Goal: Task Accomplishment & Management: Use online tool/utility

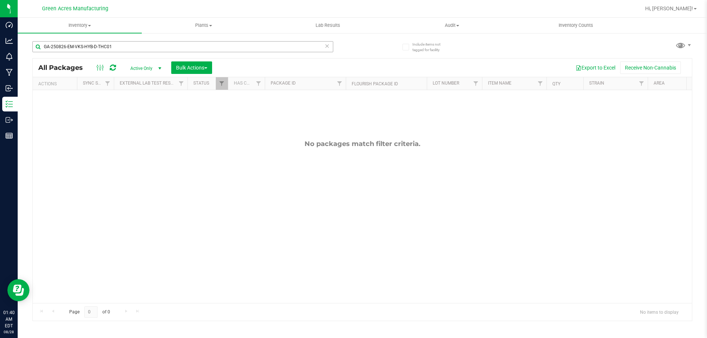
scroll to position [0, 112]
click at [275, 47] on input "GA-250826-EM-VKS-HYB-D-THC01" at bounding box center [182, 46] width 301 height 11
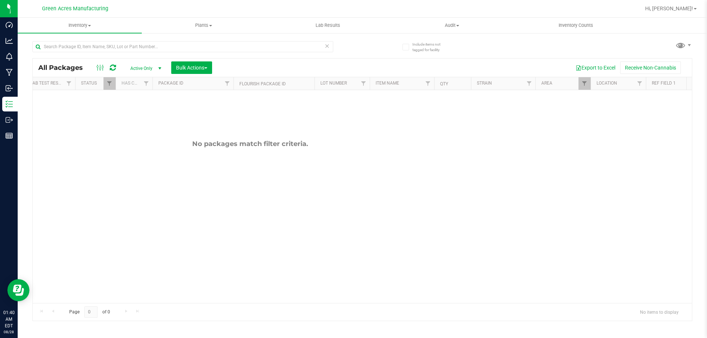
scroll to position [0, 0]
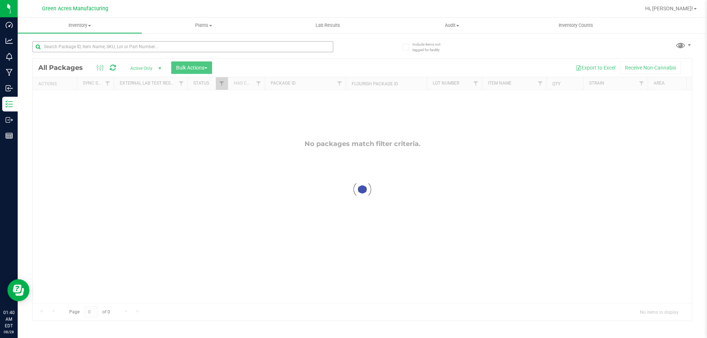
click at [217, 46] on input "text" at bounding box center [182, 46] width 301 height 11
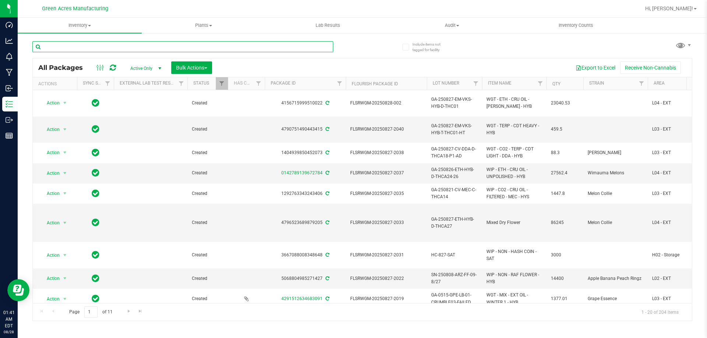
paste input "GA-250827-CV-DDA-D-THCA18"
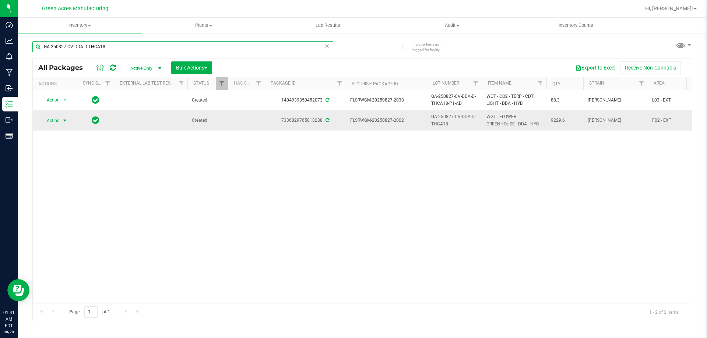
type input "GA-250827-CV-DDA-D-THCA18"
click at [60, 121] on span "select" at bounding box center [64, 121] width 9 height 10
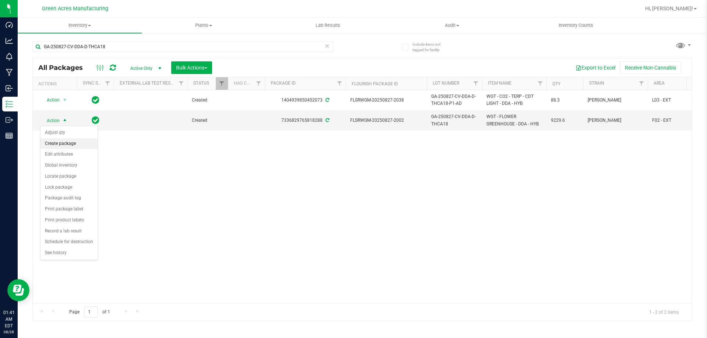
click at [68, 143] on li "Create package" at bounding box center [68, 143] width 57 height 11
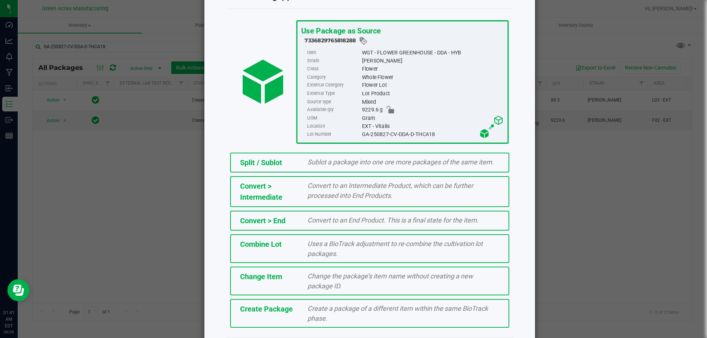
scroll to position [53, 0]
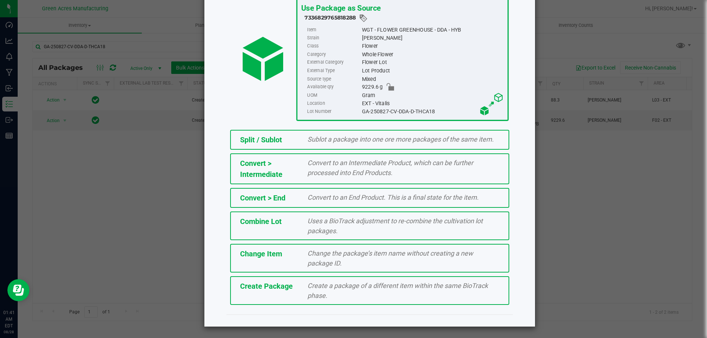
click at [376, 295] on div "Create a package of a different item within the same BioTrack phase." at bounding box center [403, 291] width 203 height 20
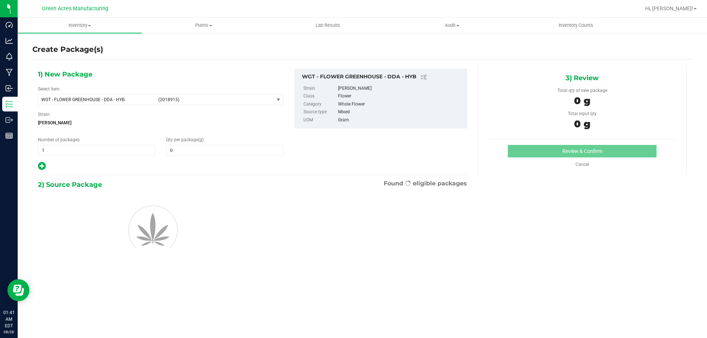
type input "0.0000"
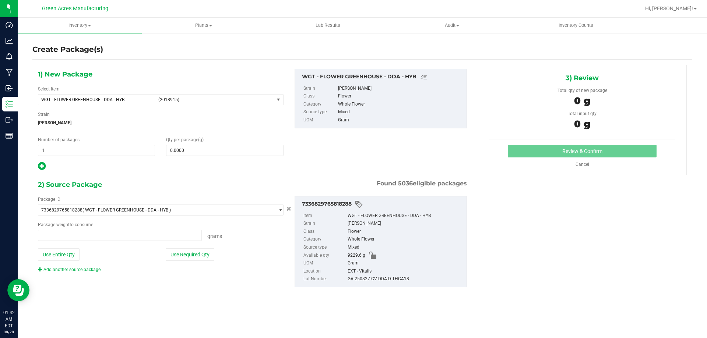
type input "0.0000 g"
click at [122, 96] on span "WGT - FLOWER GREENHOUSE - DDA - HYB (2018915)" at bounding box center [156, 100] width 236 height 10
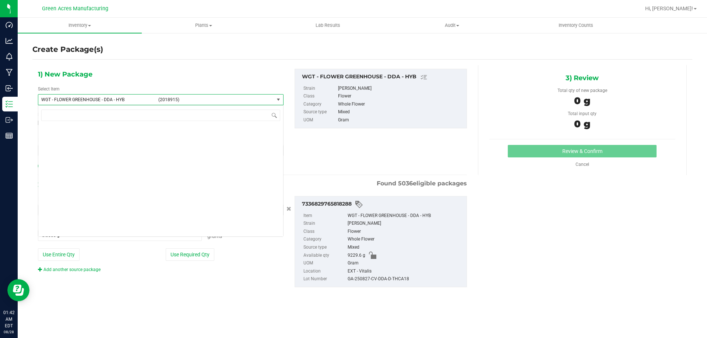
scroll to position [158221, 0]
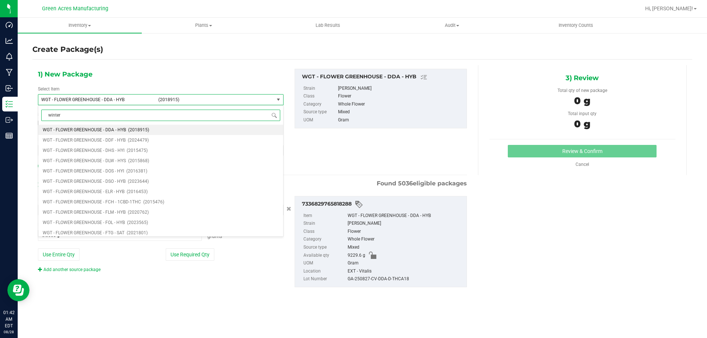
type input "winter 1"
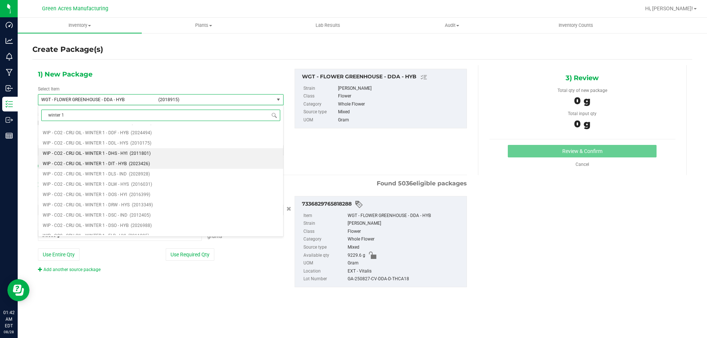
scroll to position [589, 0]
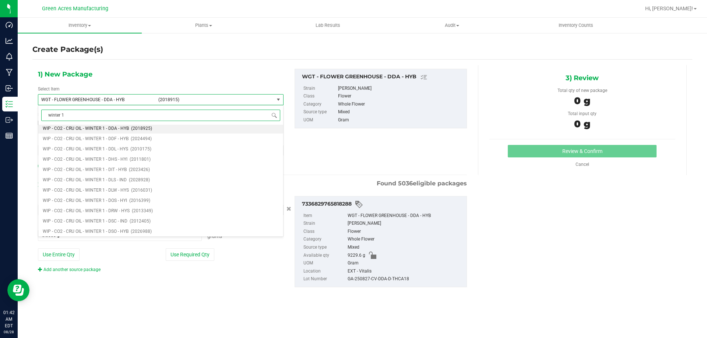
click at [119, 128] on span "WIP - CO2 - CRU OIL - WINTER 1 - DDA - HYB" at bounding box center [86, 128] width 86 height 5
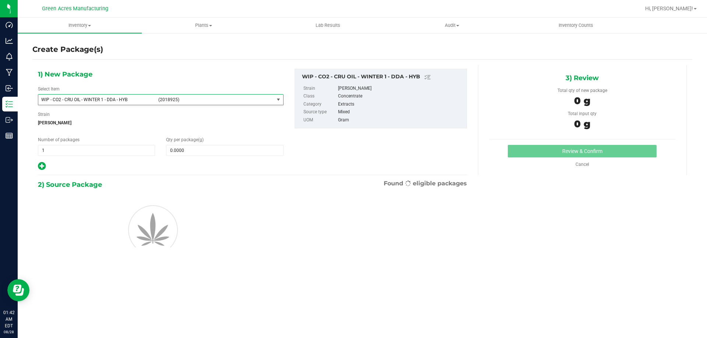
type input "0.0000"
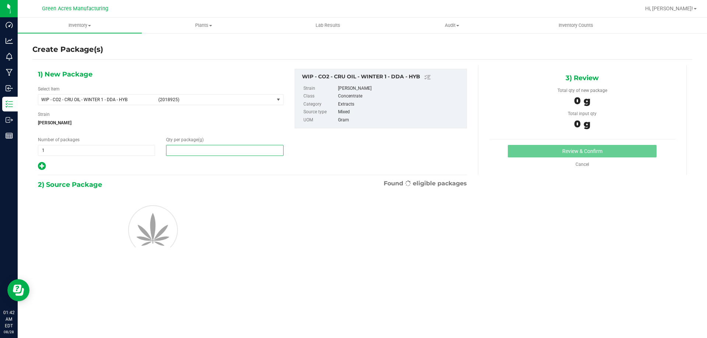
click at [195, 148] on span at bounding box center [224, 150] width 117 height 11
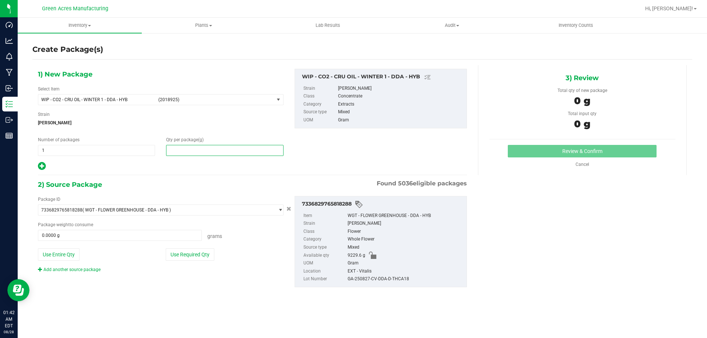
type input "0.0000"
drag, startPoint x: 334, startPoint y: 155, endPoint x: 222, endPoint y: 171, distance: 113.4
click at [333, 155] on div "1) New Package Select Item WIP - CO2 - CRU OIL - WINTER 1 - DDA - HYB (2018925)…" at bounding box center [252, 120] width 440 height 102
click at [235, 154] on span at bounding box center [224, 150] width 117 height 11
paste input "1650.7"
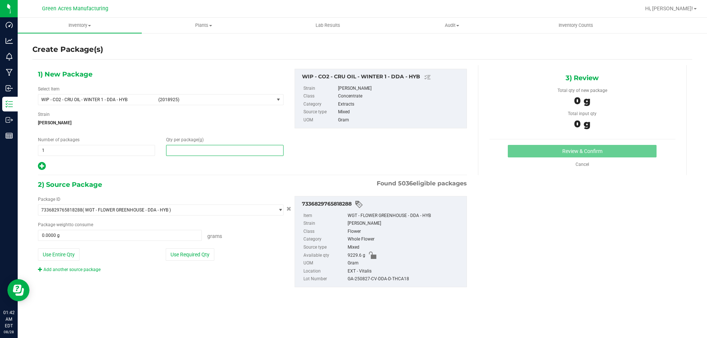
type input "1650.7"
type input "1,650.7000"
click at [52, 253] on button "Use Entire Qty" at bounding box center [59, 255] width 42 height 13
type input "9229.6000 g"
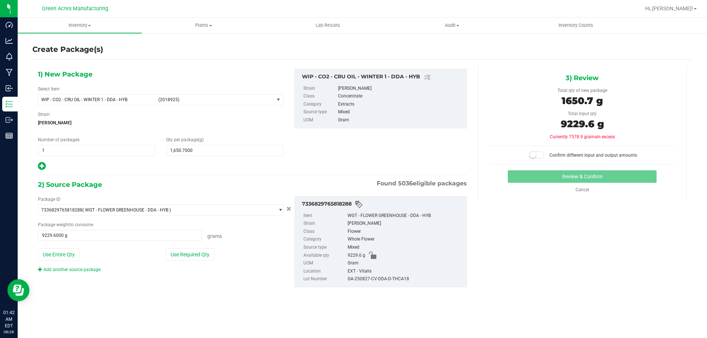
click at [538, 156] on span at bounding box center [536, 154] width 15 height 7
click at [529, 175] on button "Review & Confirm" at bounding box center [582, 176] width 149 height 13
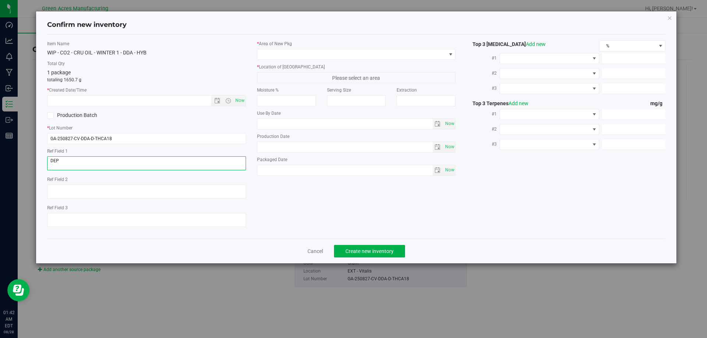
click at [170, 165] on textarea at bounding box center [146, 163] width 199 height 14
click at [245, 101] on span "Now" at bounding box center [239, 100] width 13 height 11
type input "[DATE] 1:42 AM"
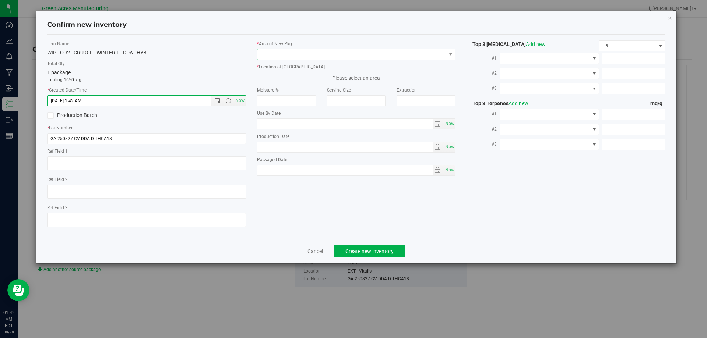
click at [308, 54] on span at bounding box center [351, 54] width 189 height 10
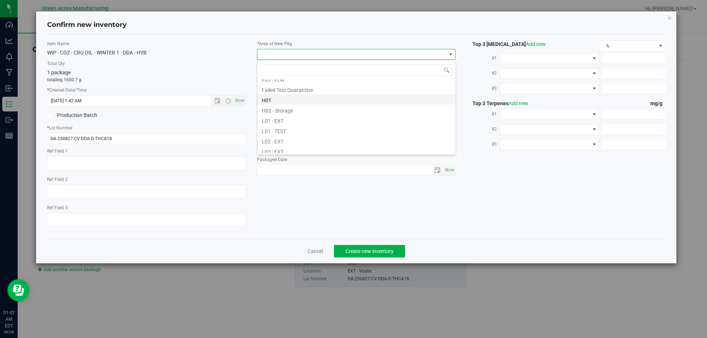
scroll to position [110, 0]
click at [302, 137] on li "L03 - EXT" at bounding box center [356, 139] width 198 height 10
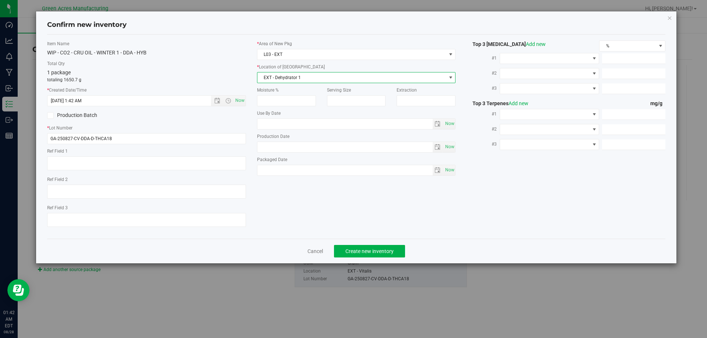
click at [329, 75] on span "EXT - Dehydrator 1" at bounding box center [351, 78] width 189 height 10
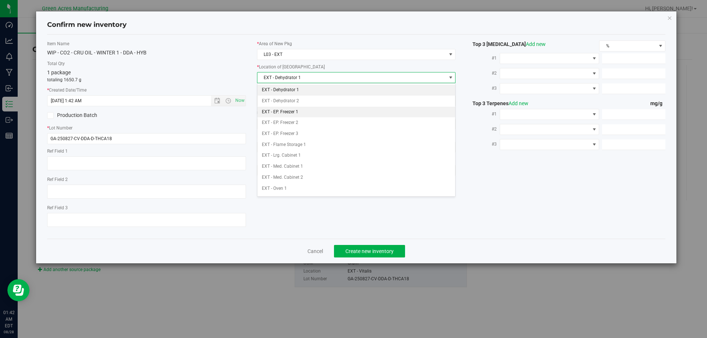
click at [325, 111] on li "EXT - EP. Freezer 1" at bounding box center [356, 112] width 198 height 11
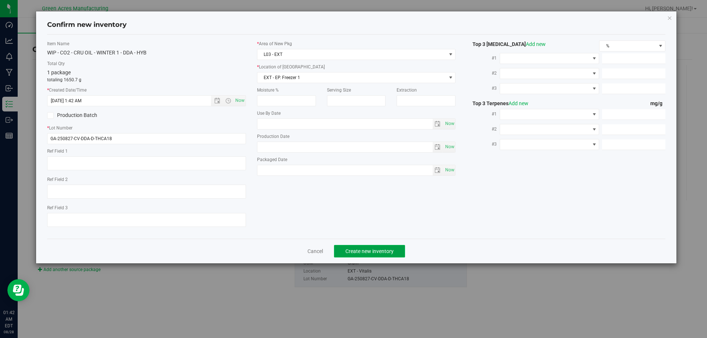
click at [382, 252] on span "Create new inventory" at bounding box center [369, 252] width 48 height 6
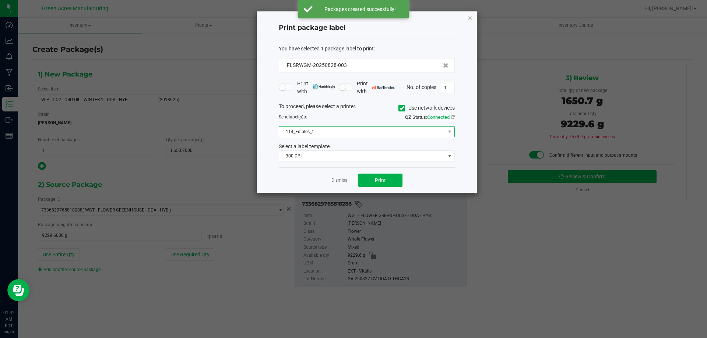
click at [343, 130] on span "114_Edibles_1" at bounding box center [362, 132] width 166 height 10
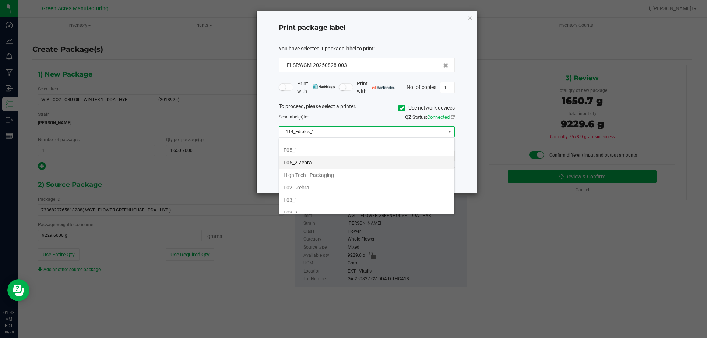
scroll to position [221, 0]
click at [328, 199] on li "L03_2" at bounding box center [366, 200] width 175 height 13
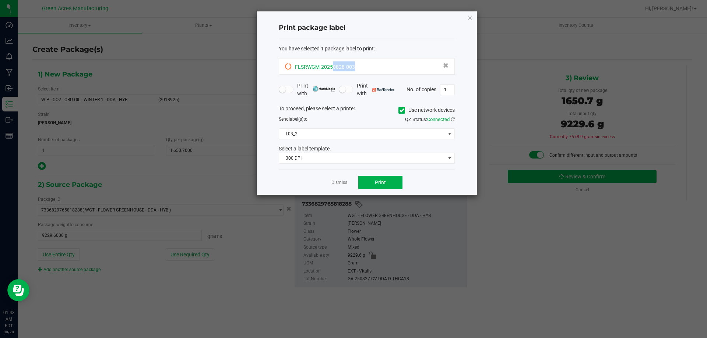
drag, startPoint x: 344, startPoint y: 64, endPoint x: 331, endPoint y: 68, distance: 13.4
click at [384, 180] on span "Print" at bounding box center [380, 183] width 11 height 6
click at [383, 180] on div at bounding box center [367, 103] width 220 height 184
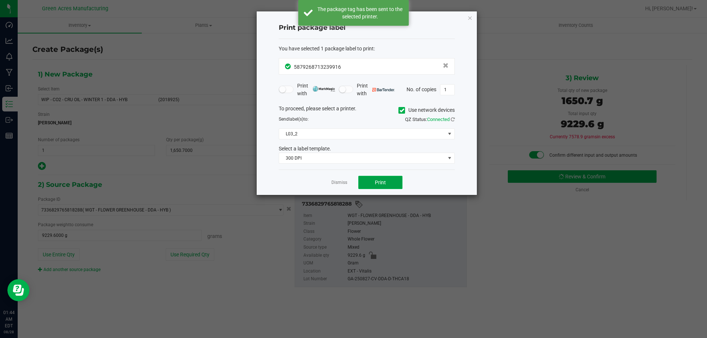
click at [381, 180] on span "Print" at bounding box center [380, 183] width 11 height 6
click at [380, 180] on span "Print" at bounding box center [380, 183] width 11 height 6
click at [376, 182] on span "Print" at bounding box center [380, 183] width 11 height 6
click at [344, 184] on link "Dismiss" at bounding box center [339, 183] width 16 height 6
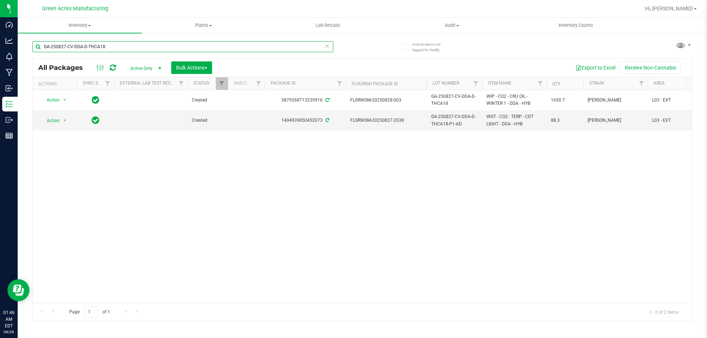
click at [239, 47] on input "GA-250827-CV-DDA-D-THCA18" at bounding box center [182, 46] width 301 height 11
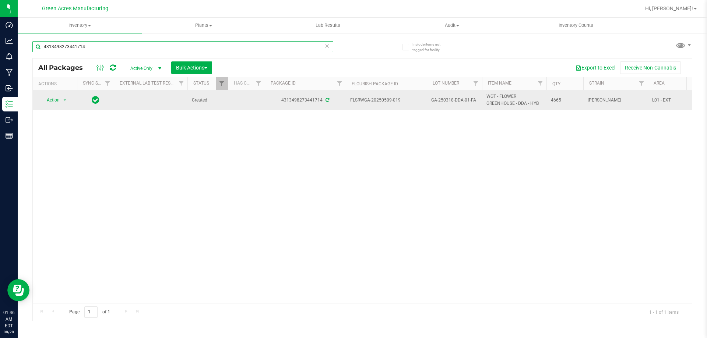
type input "4313498273441714"
click at [61, 97] on span "select" at bounding box center [64, 100] width 9 height 10
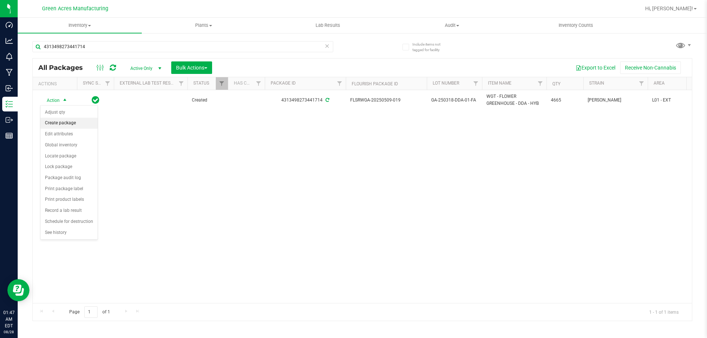
click at [62, 122] on li "Create package" at bounding box center [68, 123] width 57 height 11
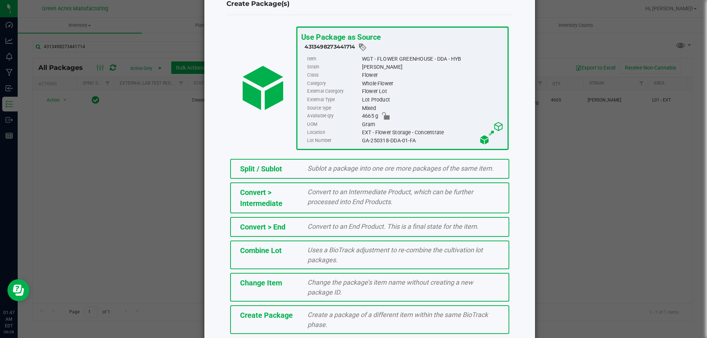
scroll to position [53, 0]
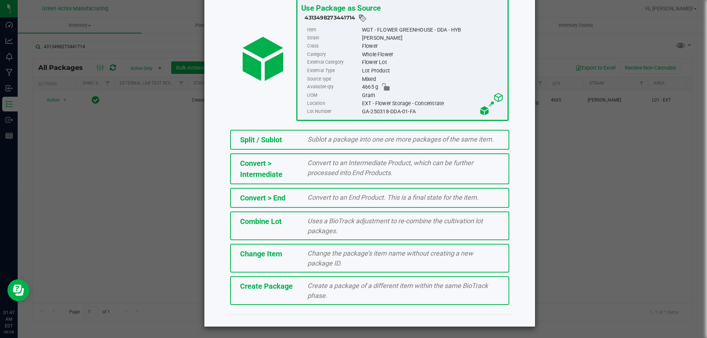
click at [331, 304] on div "Create Package Create a package of a different item within the same BioTrack ph…" at bounding box center [369, 290] width 279 height 29
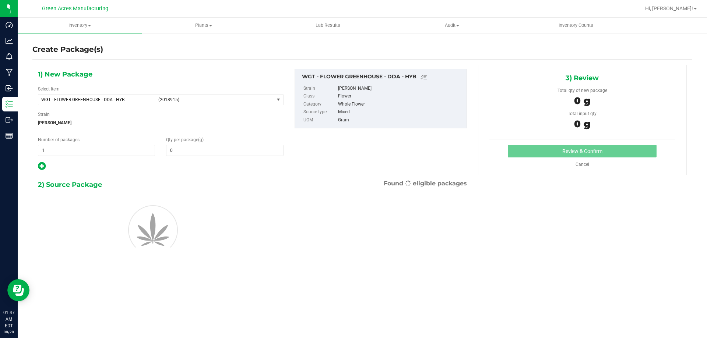
type input "0.0000"
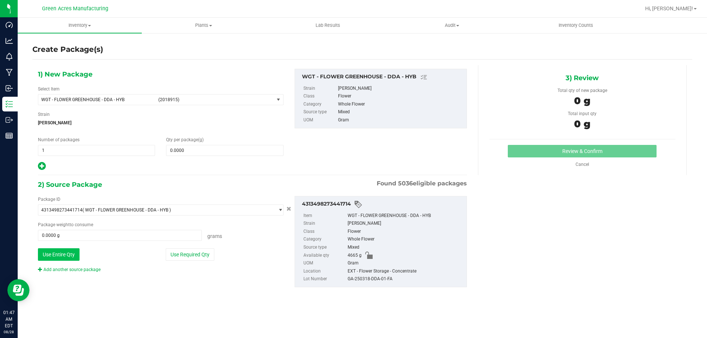
click at [59, 255] on button "Use Entire Qty" at bounding box center [59, 255] width 42 height 13
type input "4665.0000 g"
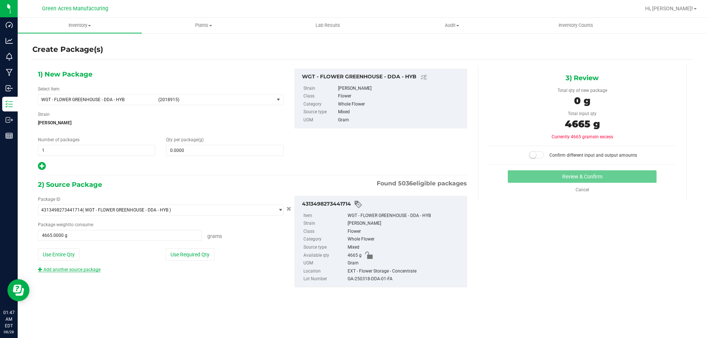
drag, startPoint x: 59, startPoint y: 276, endPoint x: 61, endPoint y: 270, distance: 5.7
click at [59, 275] on div "Package ID 4313498273441714 ( WGT - FLOWER GREENHOUSE - DDA - HYB ) 00005188418…" at bounding box center [252, 241] width 440 height 103
click at [61, 270] on link "Add another source package" at bounding box center [69, 269] width 63 height 5
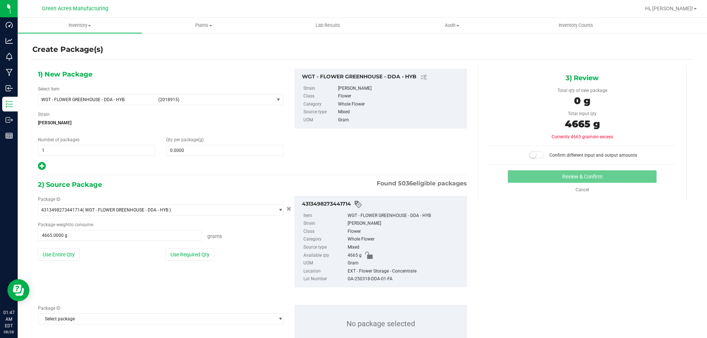
scroll to position [25, 0]
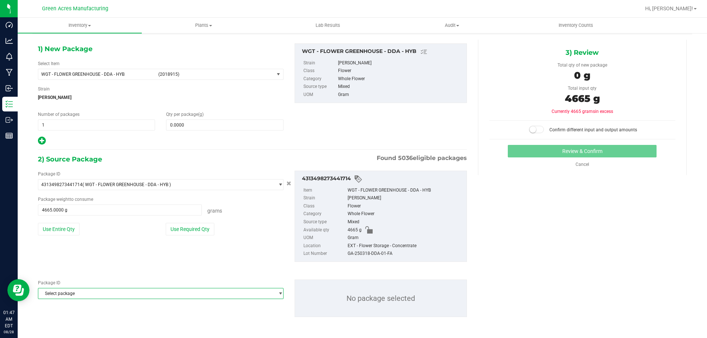
click at [61, 291] on span "Select package" at bounding box center [156, 294] width 236 height 10
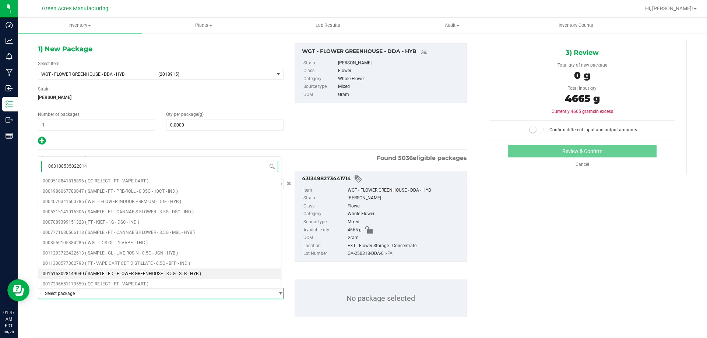
type input "0681085350228145"
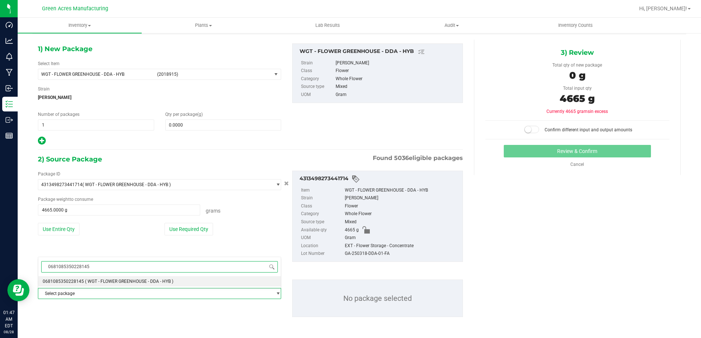
click at [86, 280] on span "( WGT - FLOWER GREENHOUSE - DDA - HYB )" at bounding box center [129, 281] width 88 height 5
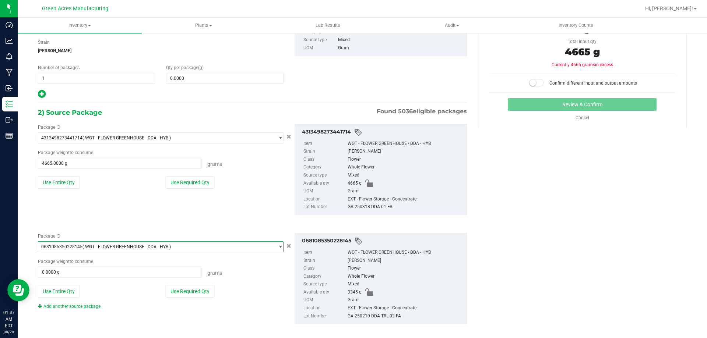
scroll to position [79, 0]
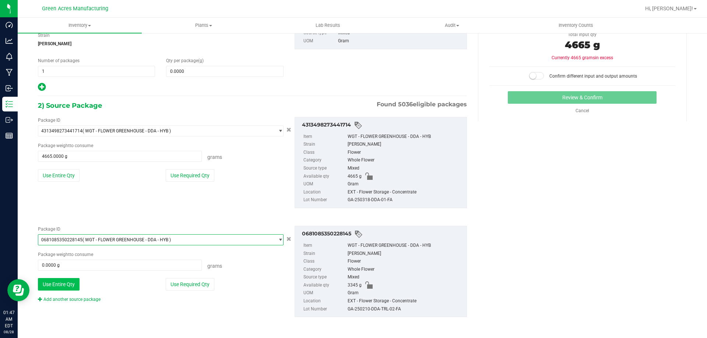
click at [71, 287] on button "Use Entire Qty" at bounding box center [59, 284] width 42 height 13
type input "3345.0000 g"
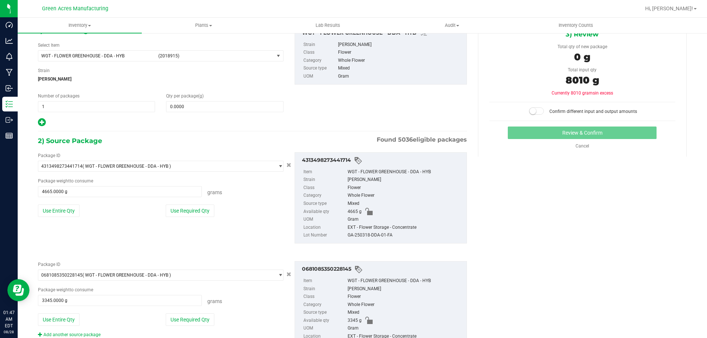
scroll to position [0, 0]
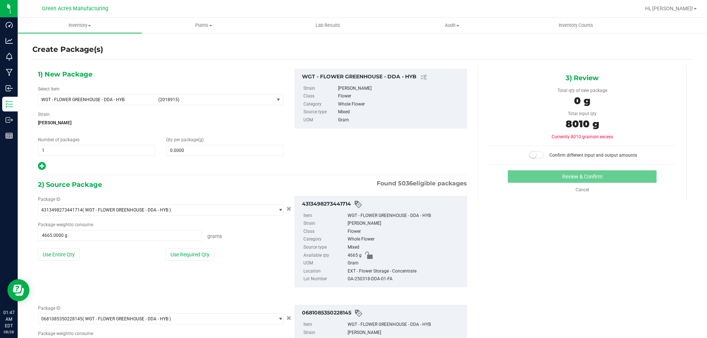
click at [531, 156] on small at bounding box center [532, 155] width 7 height 7
click at [244, 156] on div "1) New Package Select Item WGT - FLOWER GREENHOUSE - DDA - HYB (2018915) 007UP …" at bounding box center [160, 120] width 257 height 102
click at [244, 151] on span at bounding box center [224, 150] width 117 height 11
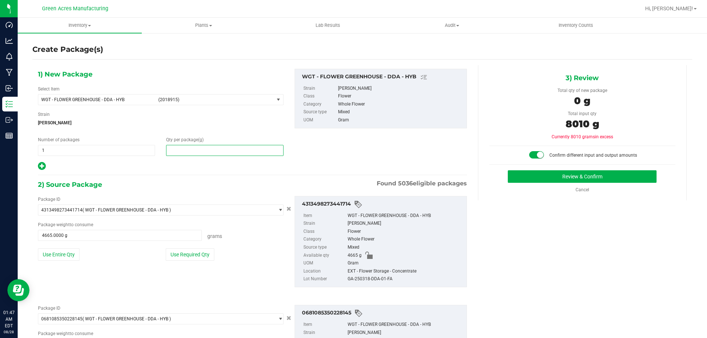
click at [244, 151] on input "text" at bounding box center [224, 150] width 116 height 10
type input "8010"
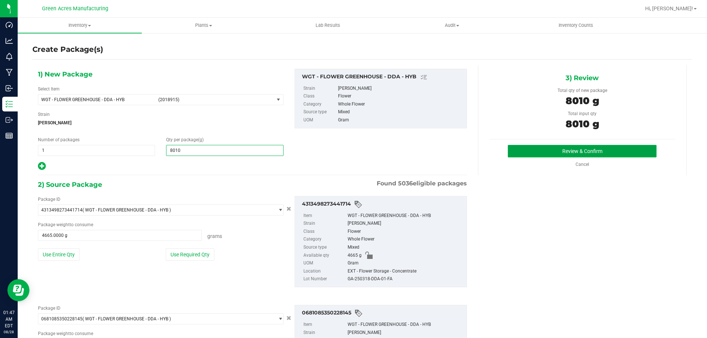
type input "8,010.0000"
click at [545, 154] on button "Review & Confirm" at bounding box center [582, 151] width 149 height 13
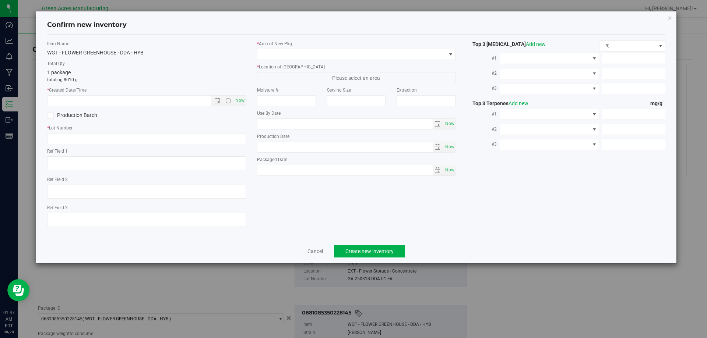
type textarea "DEP"
click at [213, 140] on input "text" at bounding box center [146, 138] width 199 height 11
paste input "GA-250828-CV-DDA-D-THCA19"
type input "GA-250828-CV-DDA-D-THCA19"
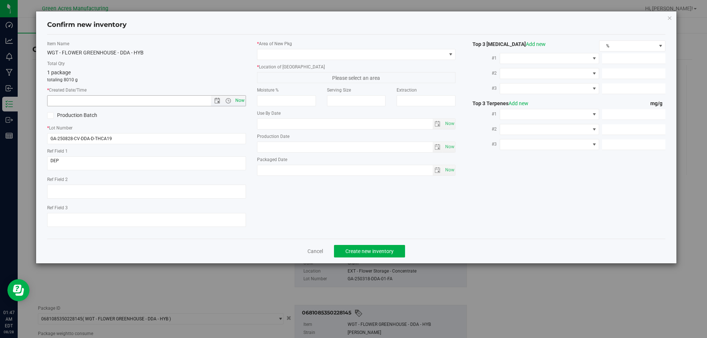
click at [241, 101] on span "Now" at bounding box center [239, 100] width 13 height 11
type input "[DATE] 1:47 AM"
click at [285, 57] on span at bounding box center [351, 54] width 189 height 10
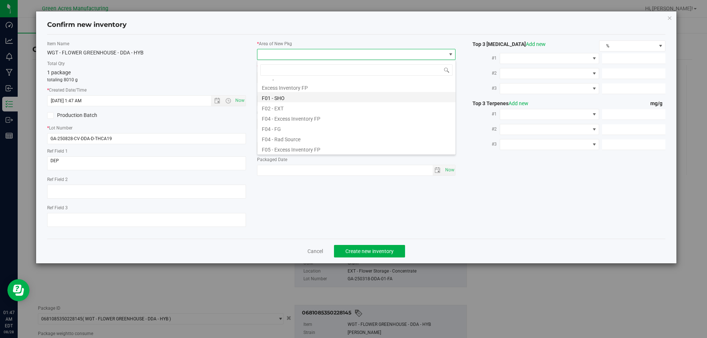
scroll to position [37, 0]
click at [293, 92] on li "F02 - EXT" at bounding box center [356, 89] width 198 height 10
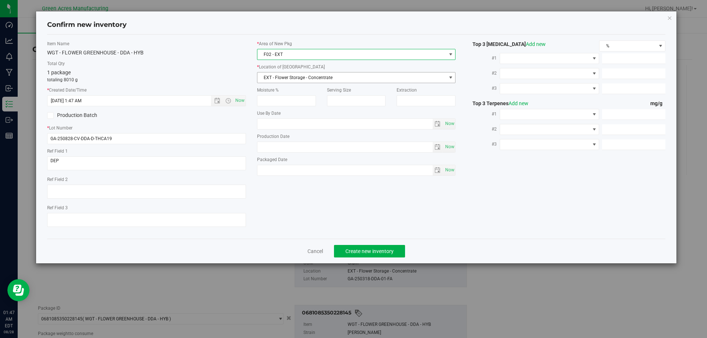
click at [311, 75] on span "EXT - Flower Storage - Concentrate" at bounding box center [351, 78] width 189 height 10
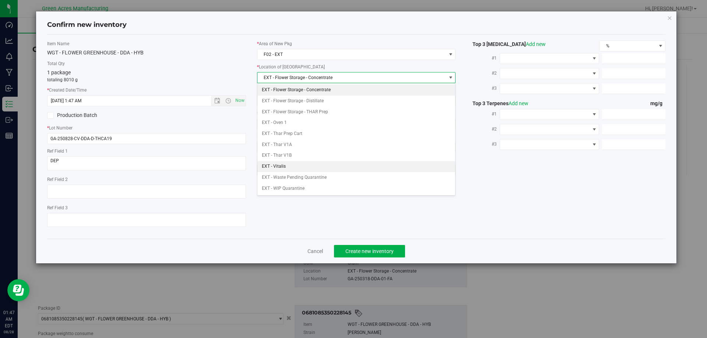
click at [307, 163] on li "EXT - Vitalis" at bounding box center [356, 166] width 198 height 11
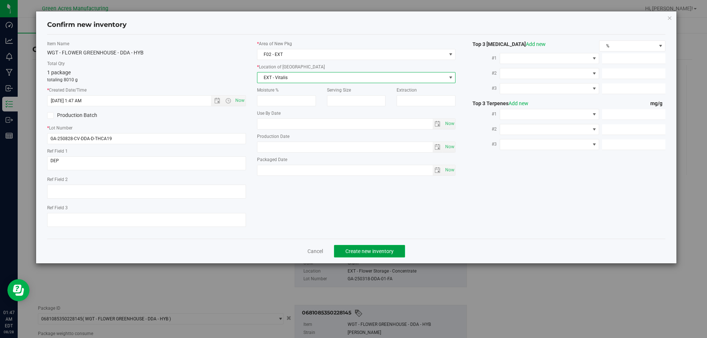
click at [362, 255] on button "Create new inventory" at bounding box center [369, 251] width 71 height 13
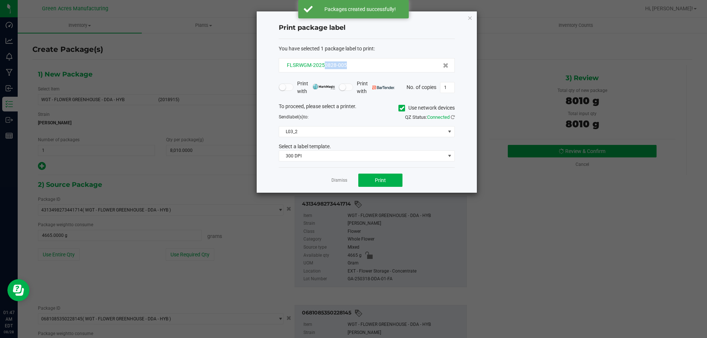
drag, startPoint x: 346, startPoint y: 66, endPoint x: 325, endPoint y: 67, distance: 21.0
click at [325, 67] on div "FLSRWGM-20250828-005" at bounding box center [366, 65] width 163 height 8
copy span "0828-005"
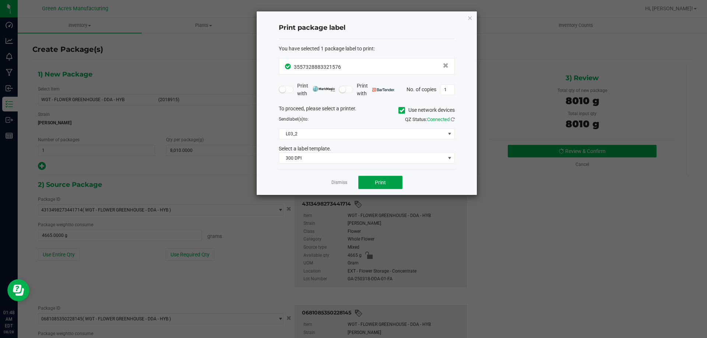
click at [381, 184] on span "Print" at bounding box center [380, 183] width 11 height 6
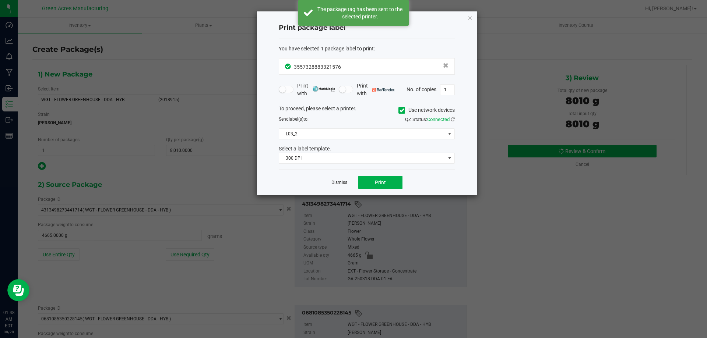
click at [343, 180] on link "Dismiss" at bounding box center [339, 183] width 16 height 6
